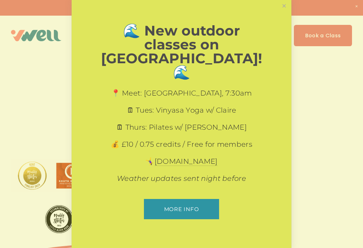
click at [196, 199] on link "More info" at bounding box center [181, 209] width 75 height 20
click at [283, 12] on link "Close" at bounding box center [284, 6] width 12 height 12
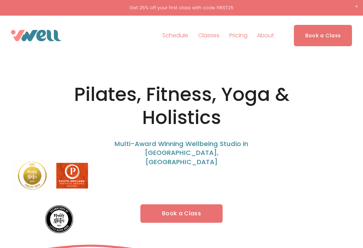
click at [196, 204] on link "Book a Class" at bounding box center [181, 213] width 82 height 18
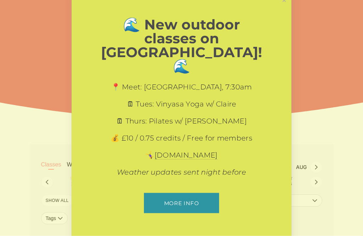
scroll to position [68, 0]
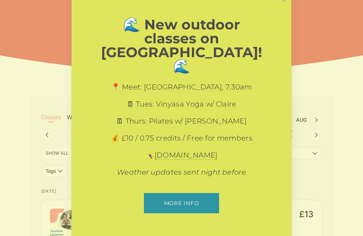
click at [289, 6] on link "Close" at bounding box center [284, 0] width 12 height 12
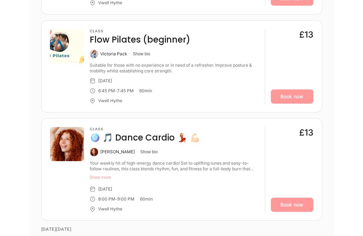
scroll to position [887, 0]
click at [110, 175] on button "Show more" at bounding box center [175, 178] width 170 height 6
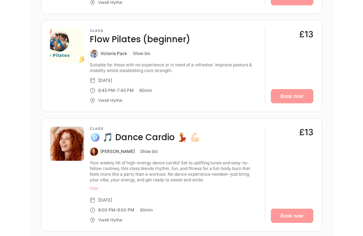
click at [143, 136] on h4 "🪩 🎵 Dance Cardio 💃🏼 💪🏻" at bounding box center [145, 137] width 111 height 11
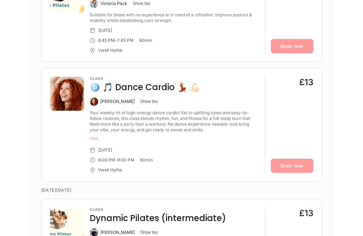
scroll to position [940, 0]
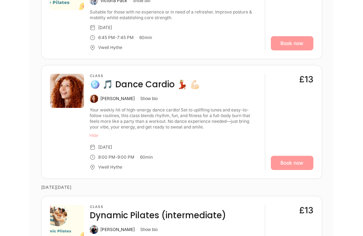
click at [300, 159] on link "Book now" at bounding box center [292, 163] width 43 height 14
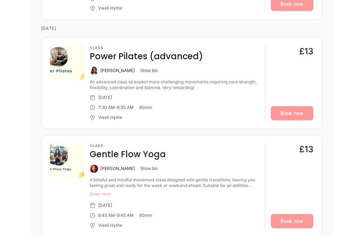
scroll to position [350, 0]
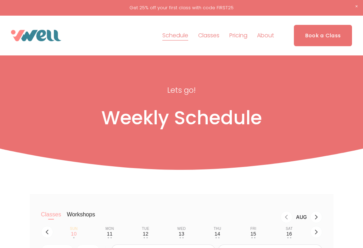
scroll to position [102, 0]
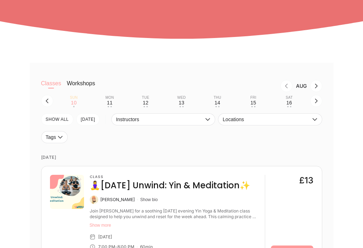
click at [111, 107] on div "• •" at bounding box center [109, 106] width 4 height 1
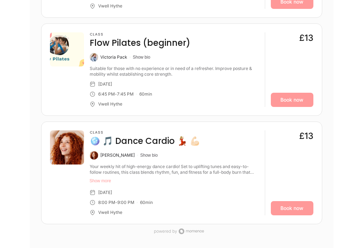
scroll to position [755, 0]
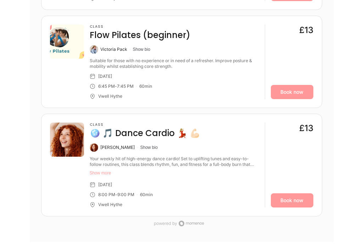
click at [289, 91] on link "Book now" at bounding box center [292, 92] width 43 height 14
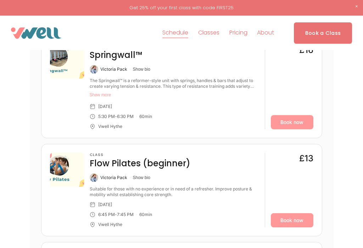
scroll to position [623, 0]
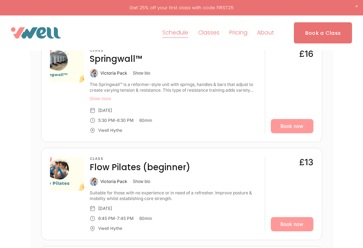
click at [294, 125] on link "Book now" at bounding box center [292, 126] width 43 height 14
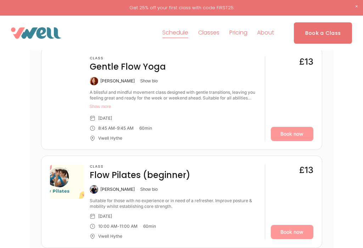
scroll to position [300, 0]
